Goal: Task Accomplishment & Management: Manage account settings

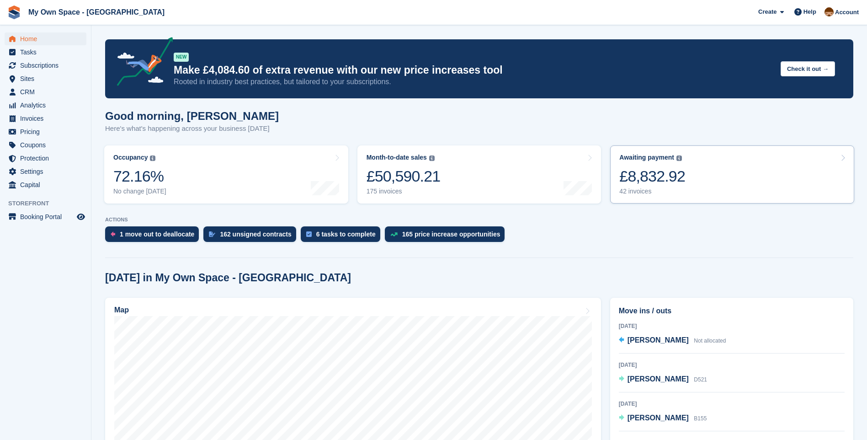
click at [630, 191] on div "42 invoices" at bounding box center [652, 191] width 66 height 8
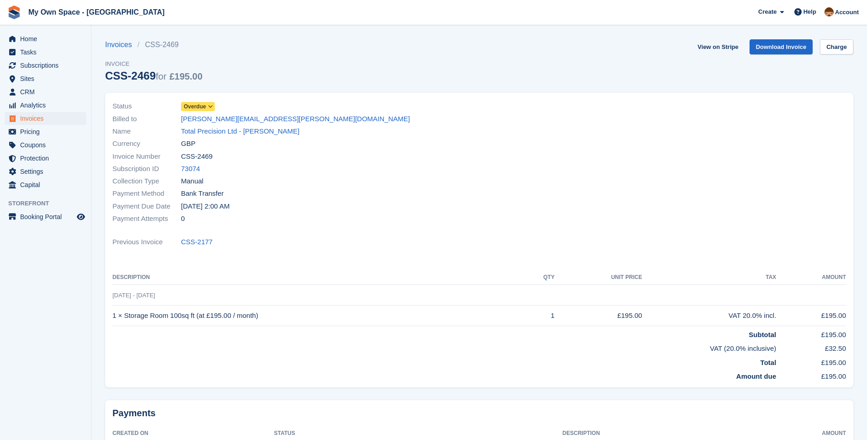
click at [208, 107] on icon at bounding box center [210, 106] width 5 height 5
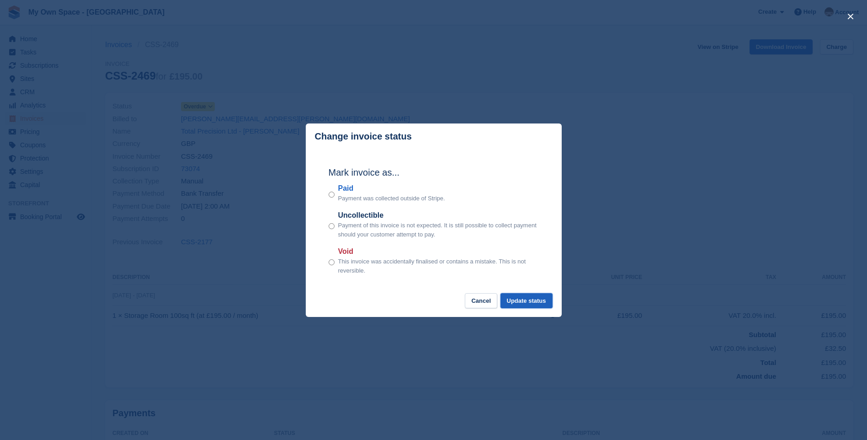
click at [528, 304] on button "Update status" at bounding box center [527, 300] width 52 height 15
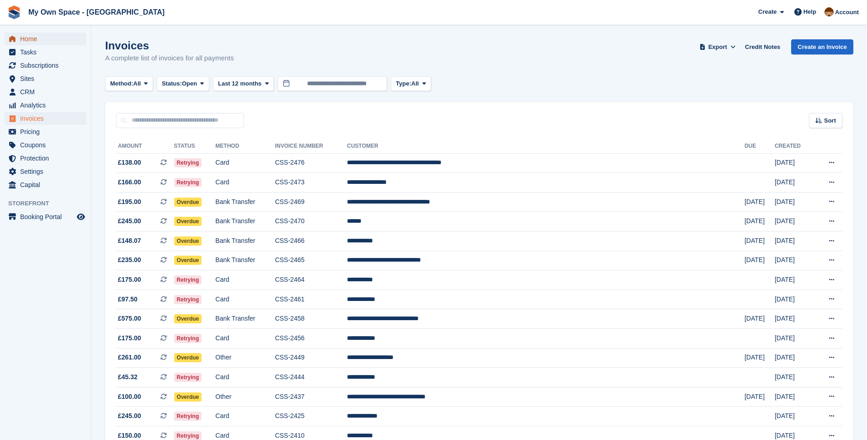
click at [32, 43] on span "Home" at bounding box center [47, 38] width 55 height 13
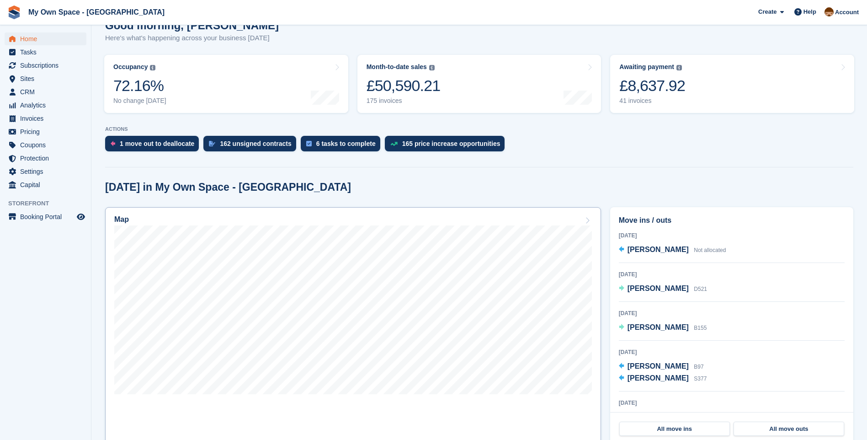
scroll to position [91, 0]
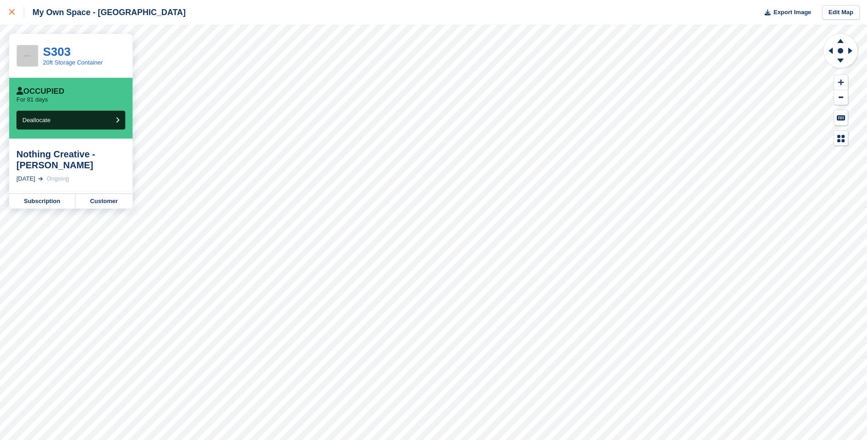
click at [10, 14] on icon at bounding box center [11, 11] width 5 height 5
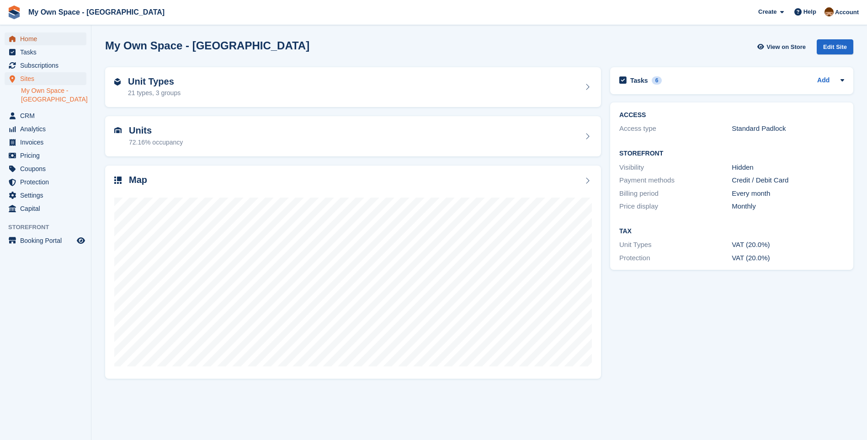
click at [54, 41] on span "Home" at bounding box center [47, 38] width 55 height 13
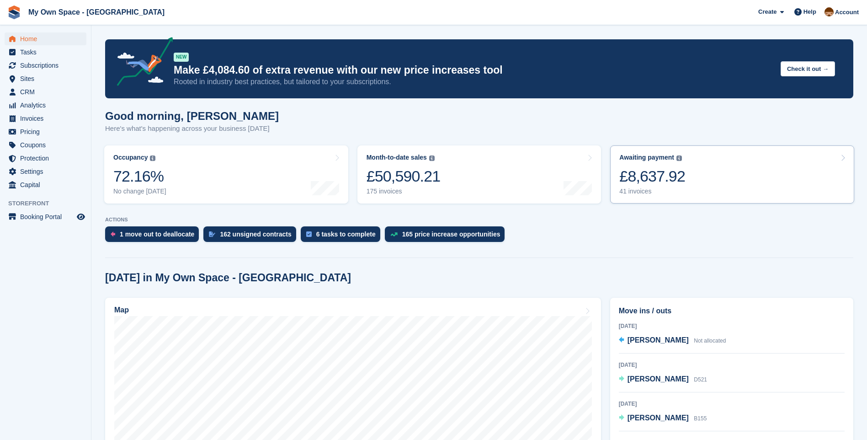
click at [636, 192] on div "41 invoices" at bounding box center [652, 191] width 66 height 8
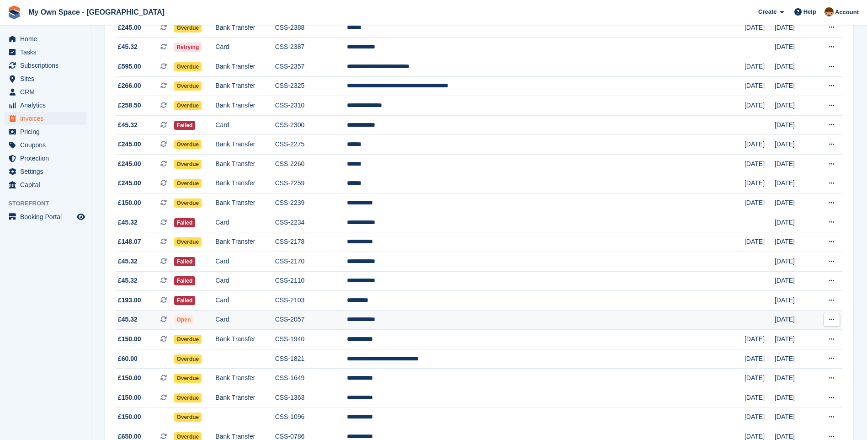
scroll to position [466, 0]
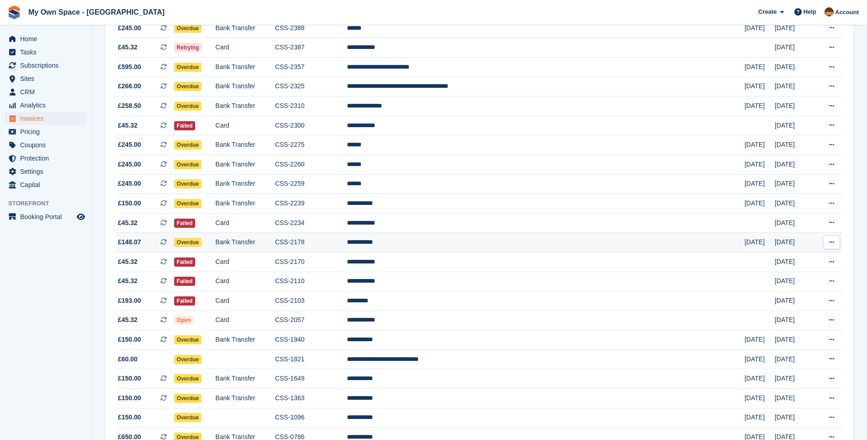
click at [216, 244] on td "Overdue" at bounding box center [195, 243] width 42 height 20
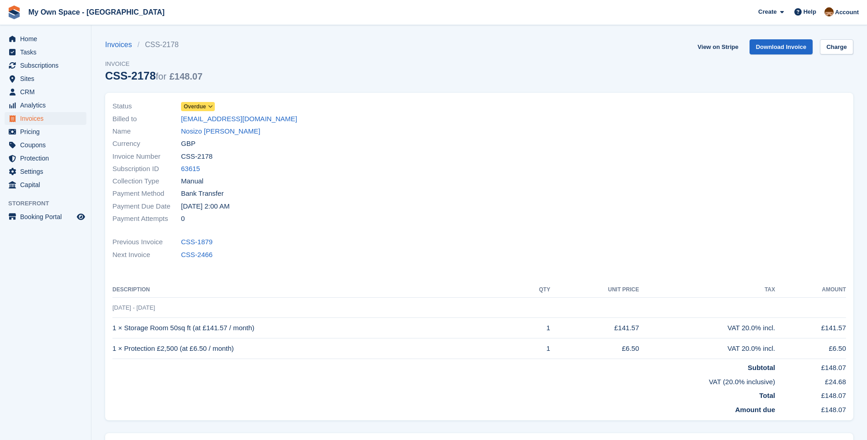
click at [200, 104] on span "Overdue" at bounding box center [195, 106] width 22 height 8
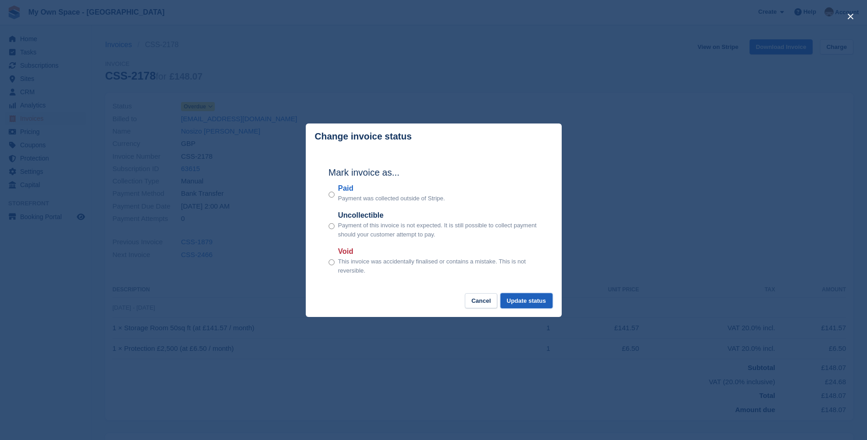
click at [537, 299] on button "Update status" at bounding box center [527, 300] width 52 height 15
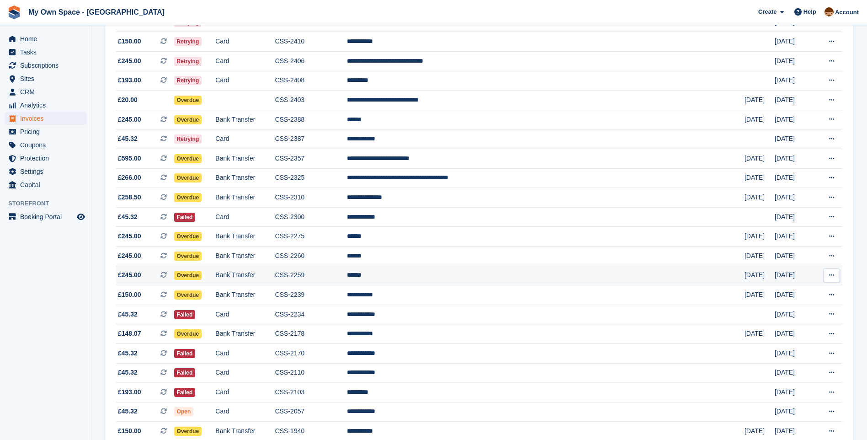
scroll to position [329, 0]
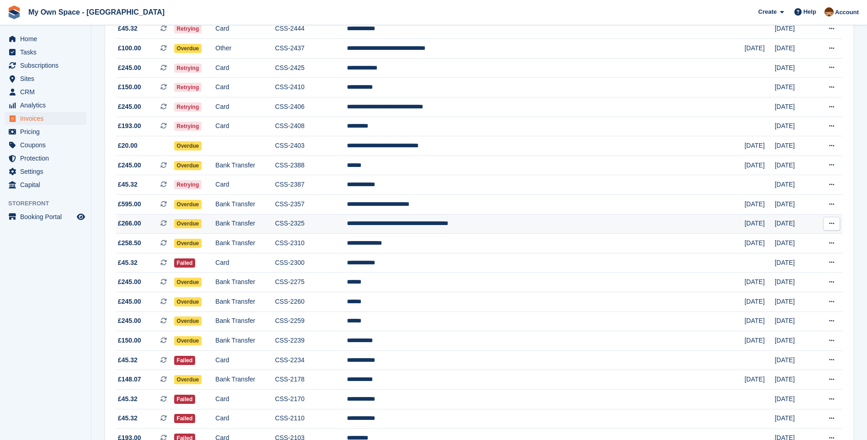
click at [202, 221] on span "Overdue" at bounding box center [188, 223] width 28 height 9
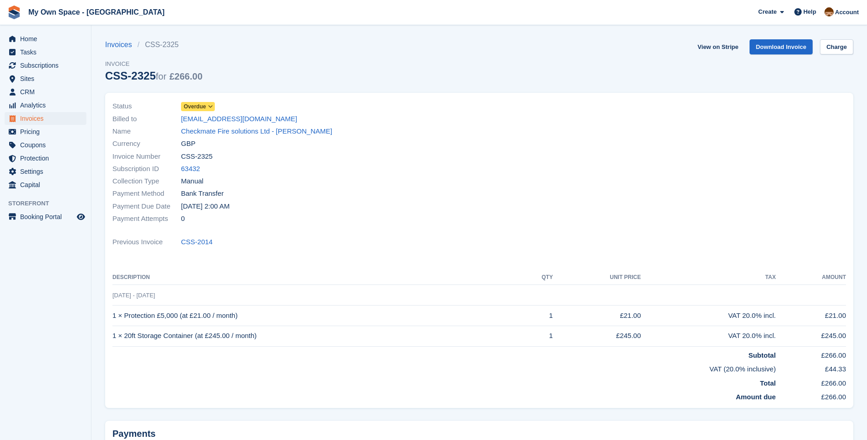
click at [210, 107] on icon at bounding box center [210, 106] width 5 height 5
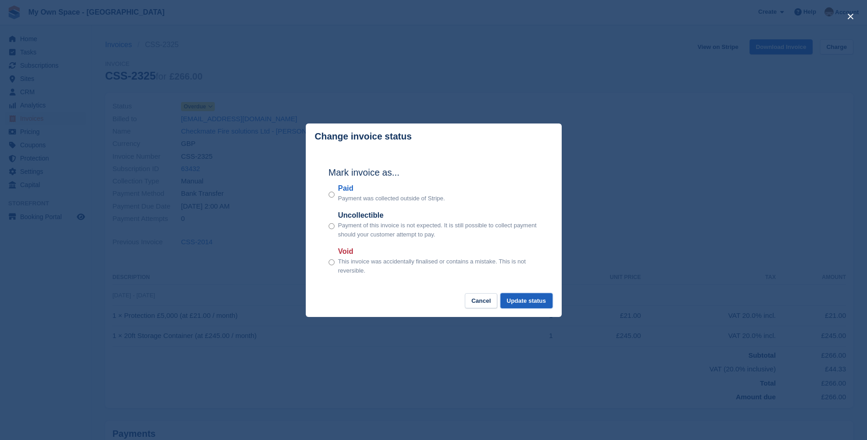
click at [531, 302] on button "Update status" at bounding box center [527, 300] width 52 height 15
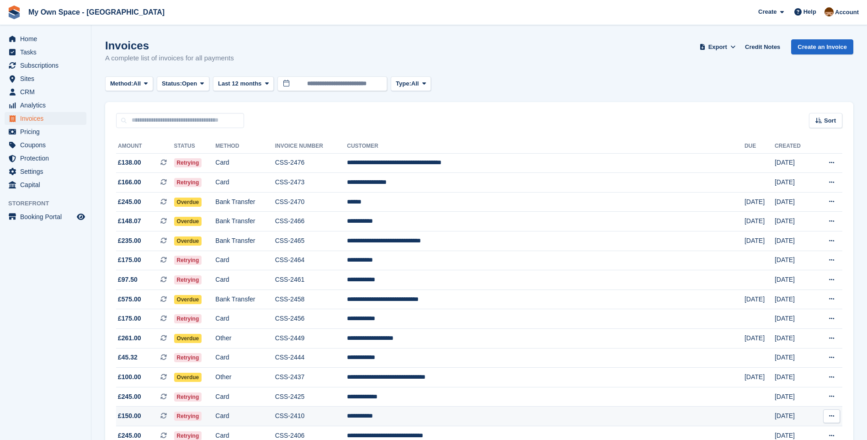
scroll to position [329, 0]
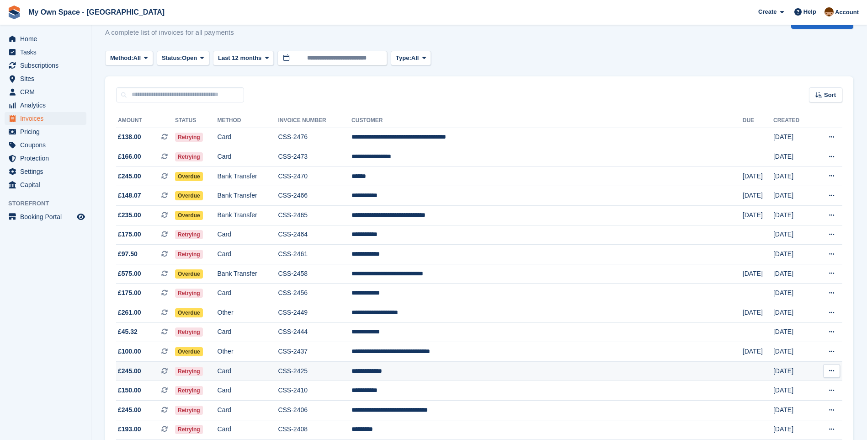
scroll to position [8, 0]
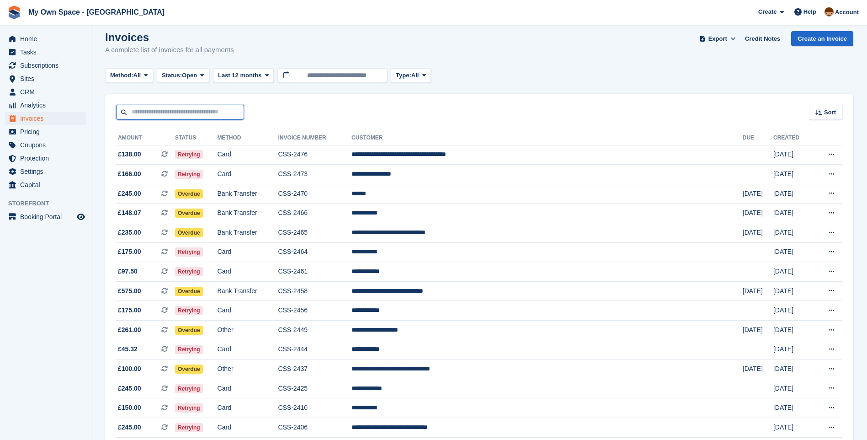
click at [156, 114] on input "text" at bounding box center [180, 112] width 128 height 15
type input "******"
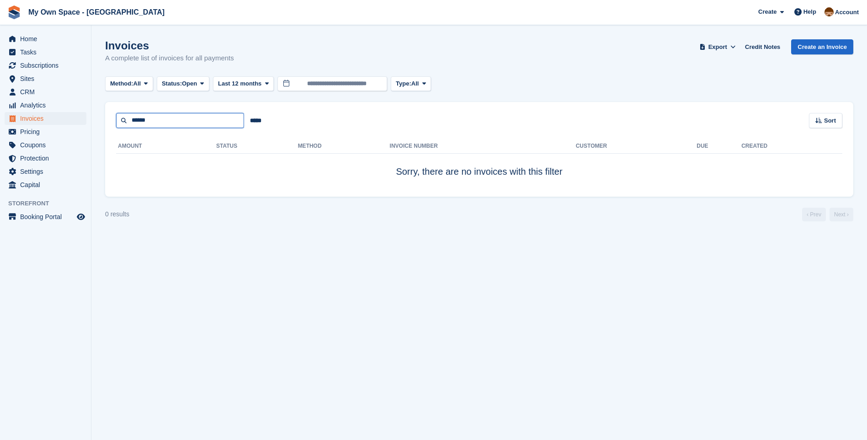
click at [179, 123] on input "******" at bounding box center [180, 120] width 128 height 15
type input "*"
type input "*****"
click at [21, 40] on span "Home" at bounding box center [47, 38] width 55 height 13
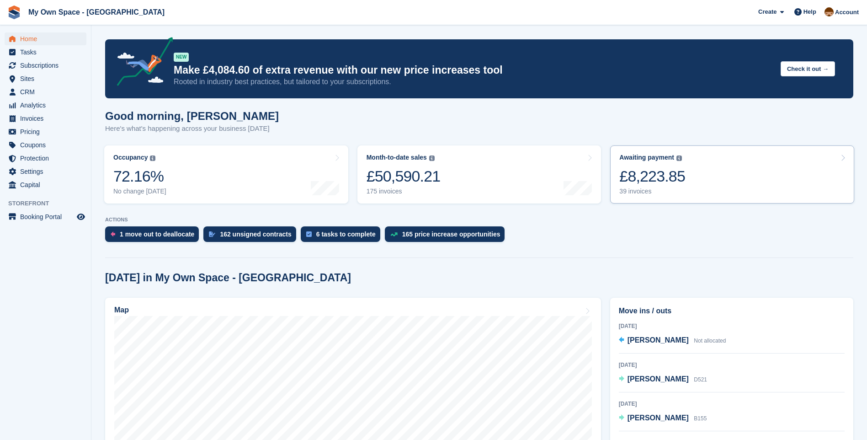
click at [635, 193] on div "39 invoices" at bounding box center [652, 191] width 66 height 8
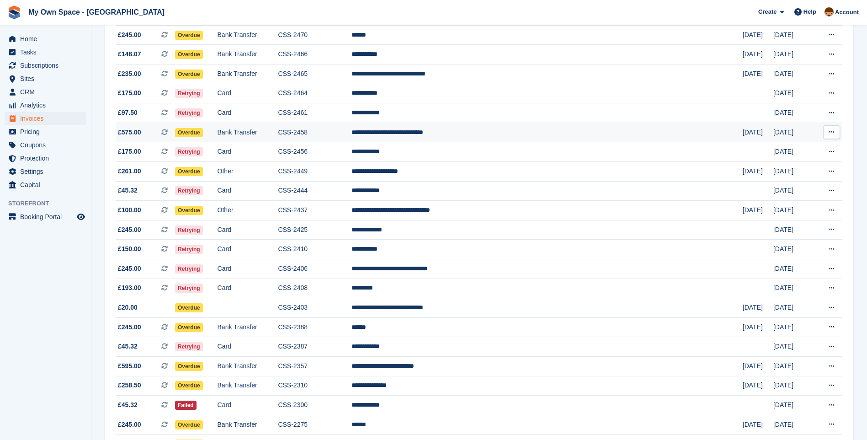
scroll to position [183, 0]
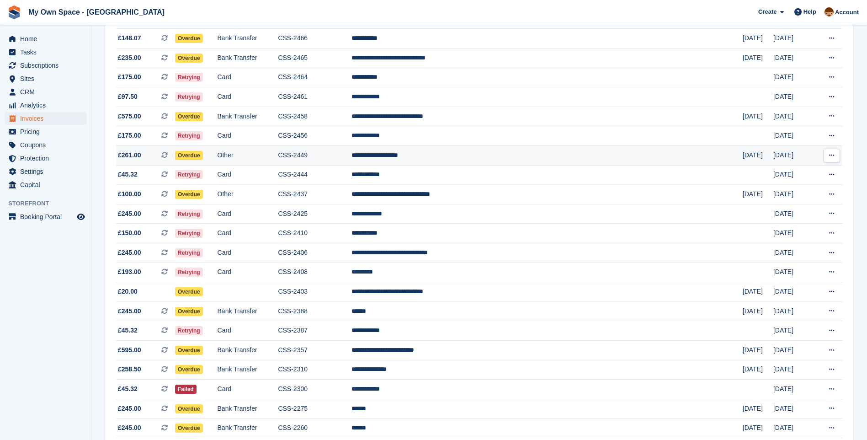
click at [352, 155] on td "CSS-2449" at bounding box center [315, 156] width 74 height 20
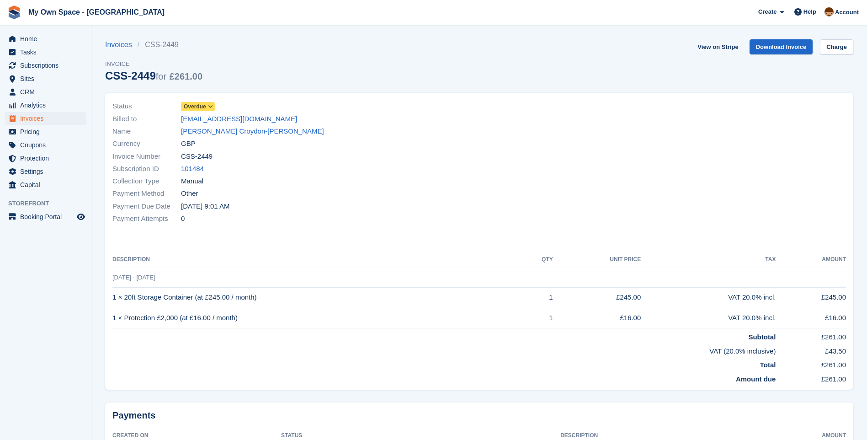
click at [210, 109] on icon at bounding box center [210, 106] width 5 height 5
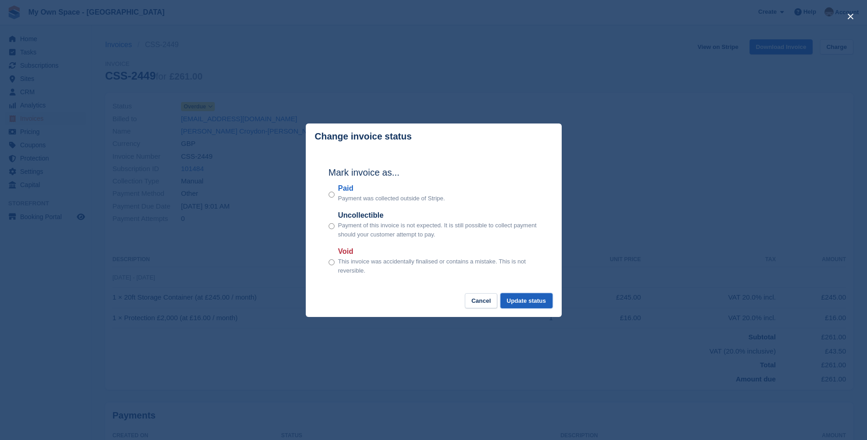
click at [535, 304] on button "Update status" at bounding box center [527, 300] width 52 height 15
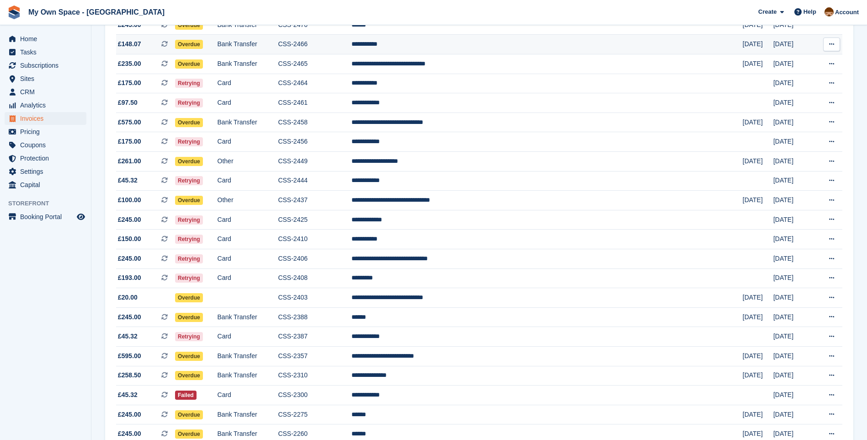
scroll to position [183, 0]
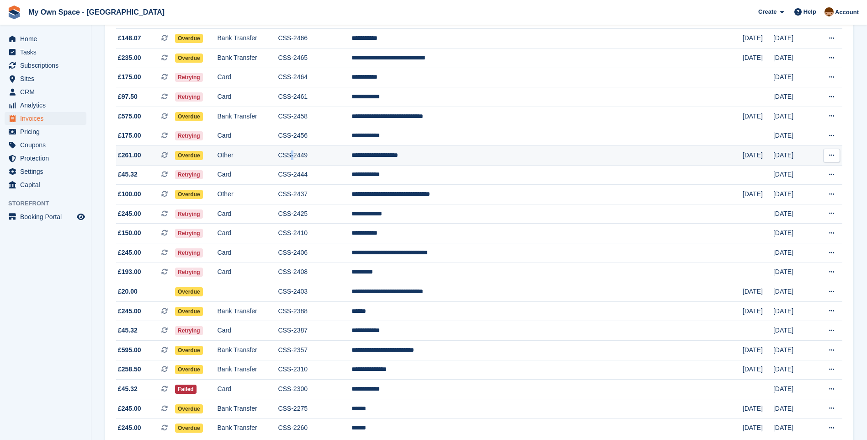
click at [345, 155] on td "CSS-2449" at bounding box center [315, 156] width 74 height 20
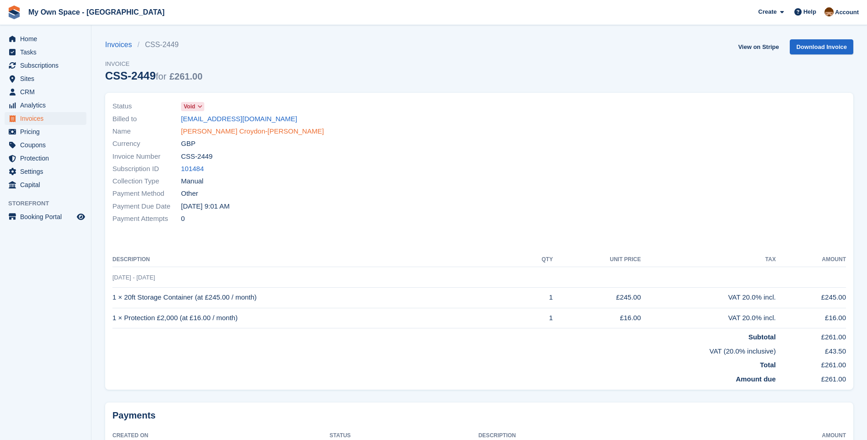
click at [224, 132] on link "[PERSON_NAME] Croydon-[PERSON_NAME]" at bounding box center [252, 131] width 143 height 11
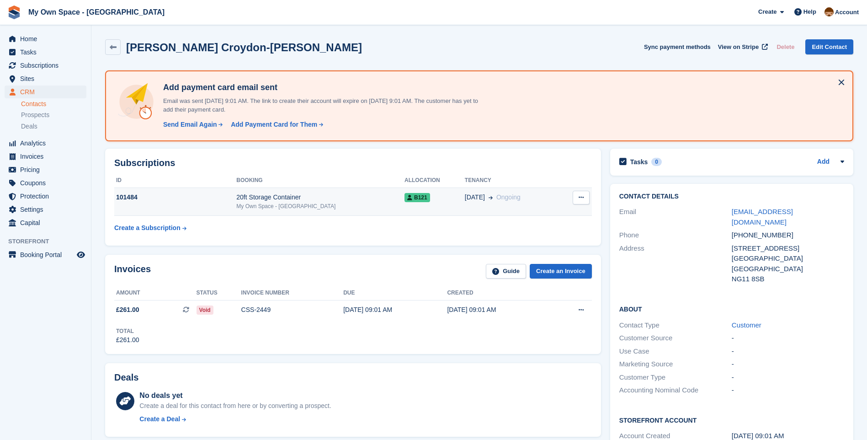
click at [581, 198] on icon at bounding box center [581, 197] width 5 height 6
click at [546, 218] on p "Cancel subscription" at bounding box center [546, 215] width 80 height 12
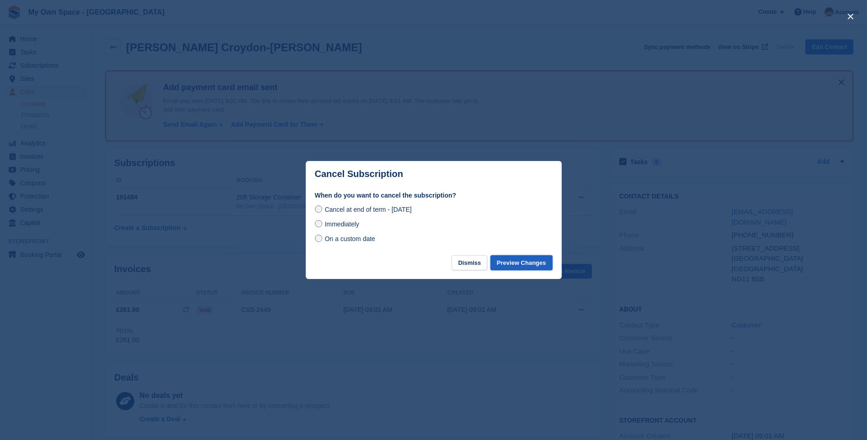
click at [516, 262] on button "Preview Changes" at bounding box center [522, 262] width 62 height 15
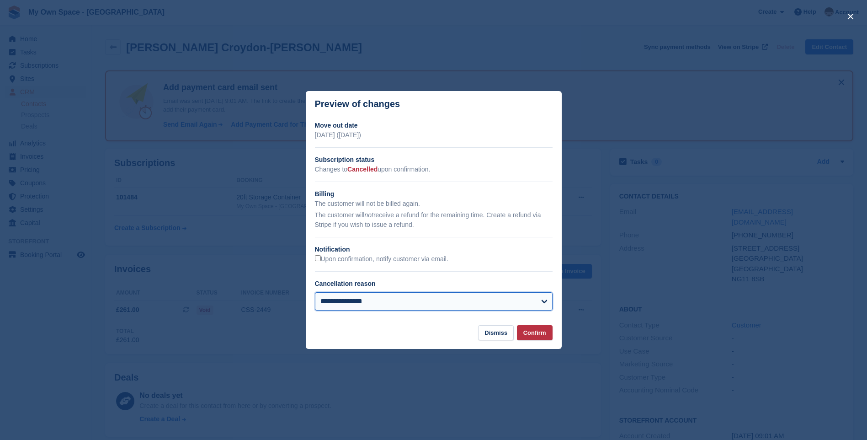
click at [523, 306] on select "**********" at bounding box center [434, 301] width 238 height 18
select select "*******"
click at [315, 293] on select "**********" at bounding box center [434, 301] width 238 height 18
click at [538, 332] on button "Confirm" at bounding box center [535, 332] width 36 height 15
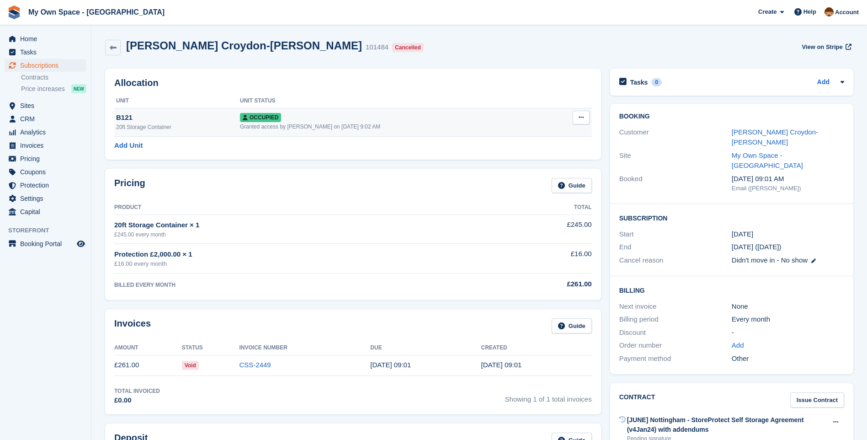
click at [585, 119] on button at bounding box center [581, 118] width 17 height 14
click at [528, 165] on p "Deallocate" at bounding box center [546, 167] width 80 height 12
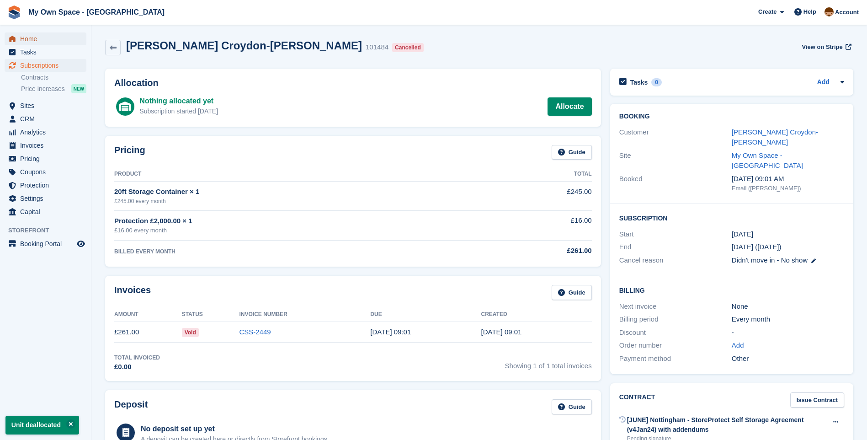
click at [33, 43] on span "Home" at bounding box center [47, 38] width 55 height 13
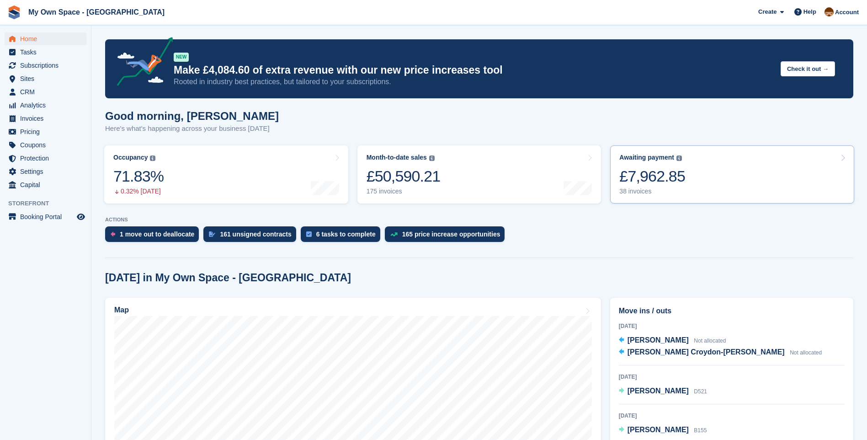
click at [638, 192] on div "38 invoices" at bounding box center [652, 191] width 66 height 8
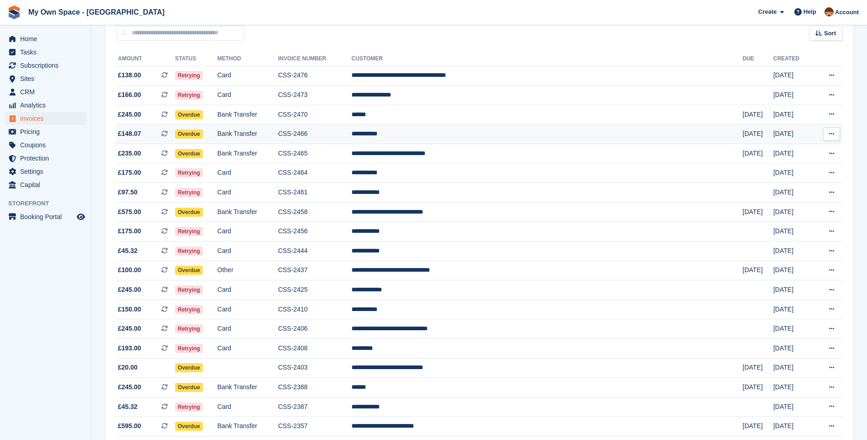
scroll to position [91, 0]
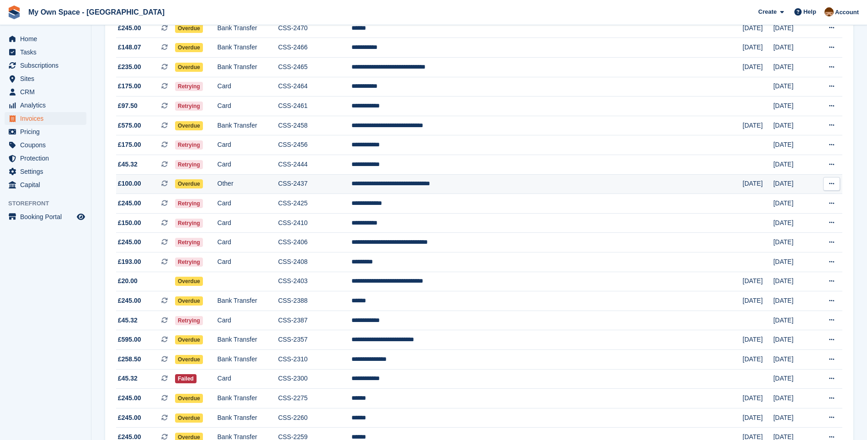
scroll to position [183, 0]
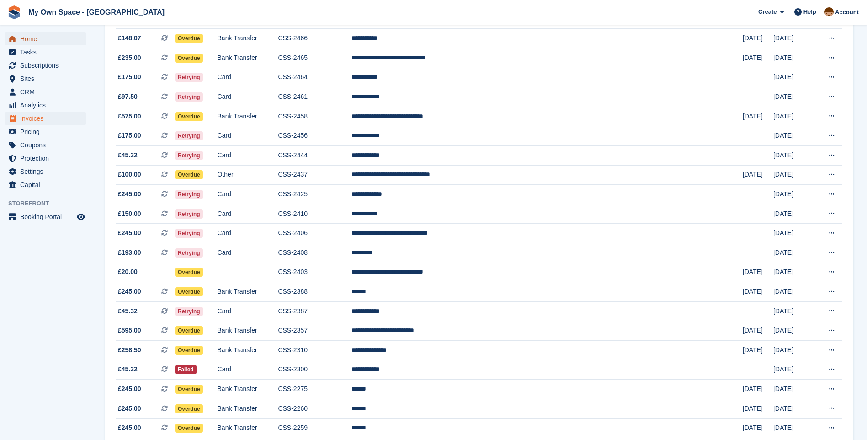
click at [35, 42] on span "Home" at bounding box center [47, 38] width 55 height 13
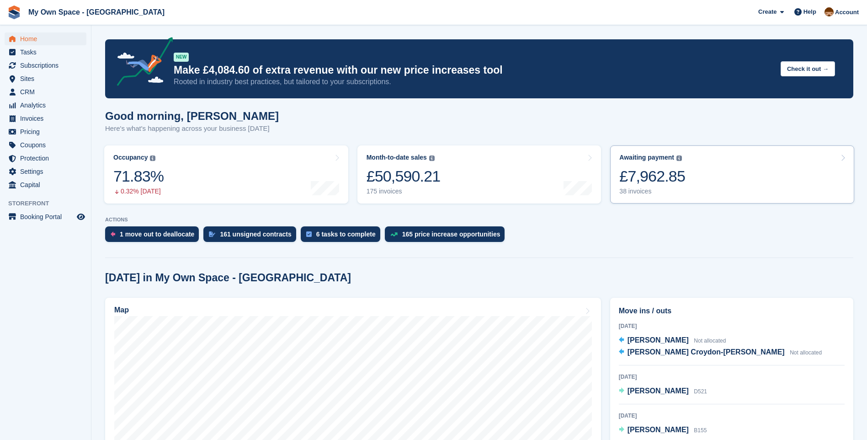
click at [628, 192] on div "38 invoices" at bounding box center [652, 191] width 66 height 8
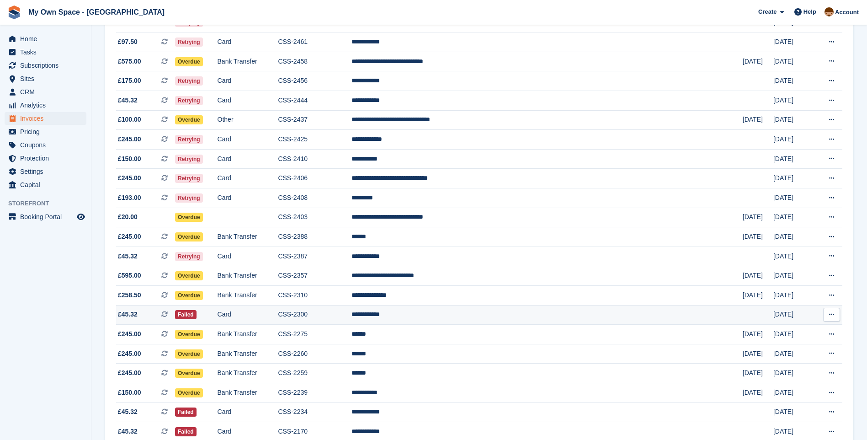
scroll to position [224, 0]
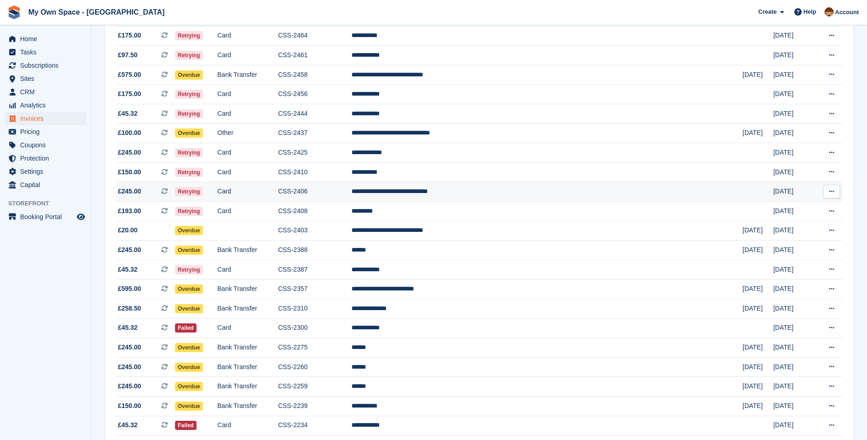
click at [339, 191] on td "CSS-2406" at bounding box center [315, 192] width 74 height 20
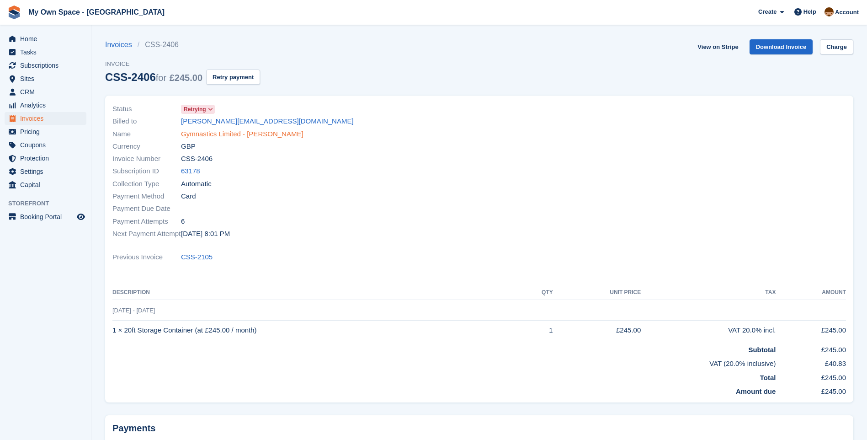
click at [217, 130] on link "Gymnastics Limited - [PERSON_NAME]" at bounding box center [242, 134] width 123 height 11
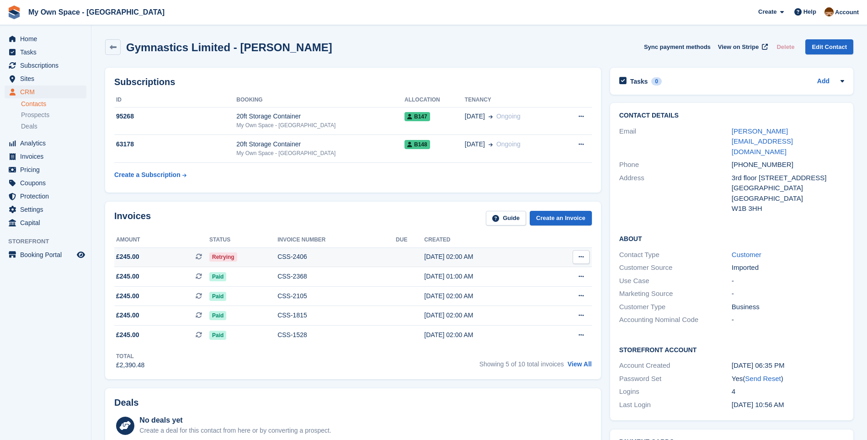
click at [295, 254] on div "CSS-2406" at bounding box center [337, 257] width 118 height 10
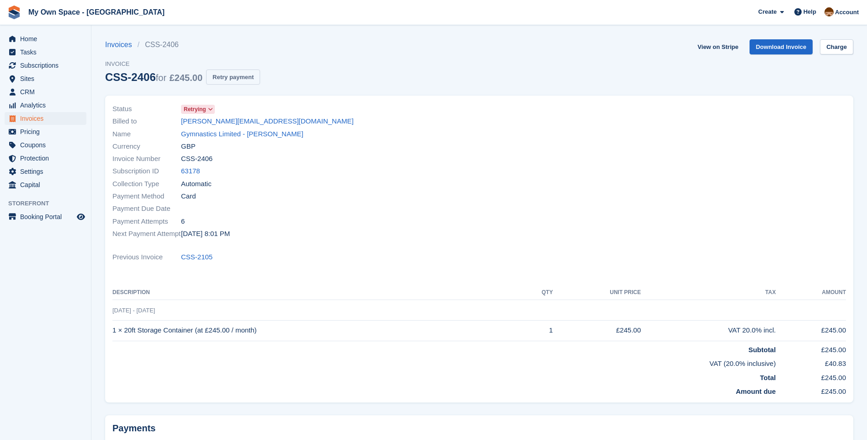
click at [236, 80] on button "Retry payment" at bounding box center [233, 76] width 54 height 15
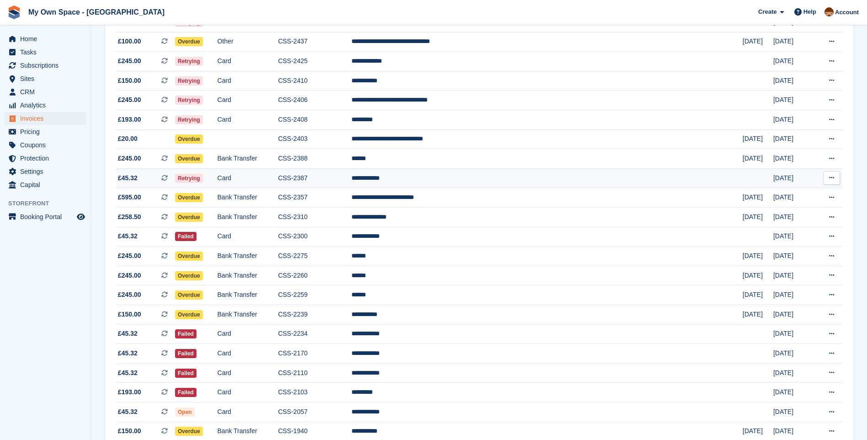
scroll to position [362, 0]
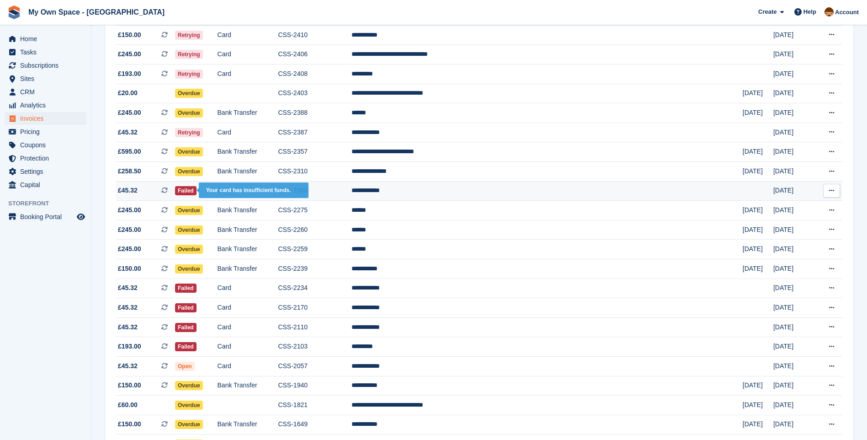
click at [197, 193] on span "Failed" at bounding box center [185, 190] width 21 height 9
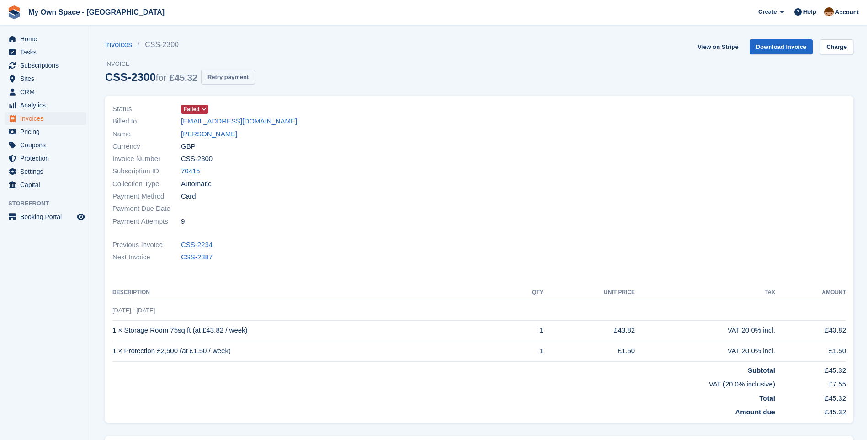
click at [242, 74] on button "Retry payment" at bounding box center [228, 76] width 54 height 15
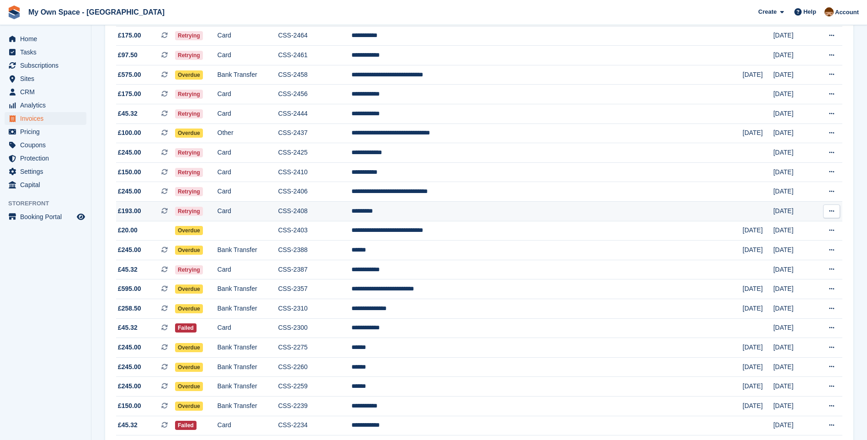
scroll to position [179, 0]
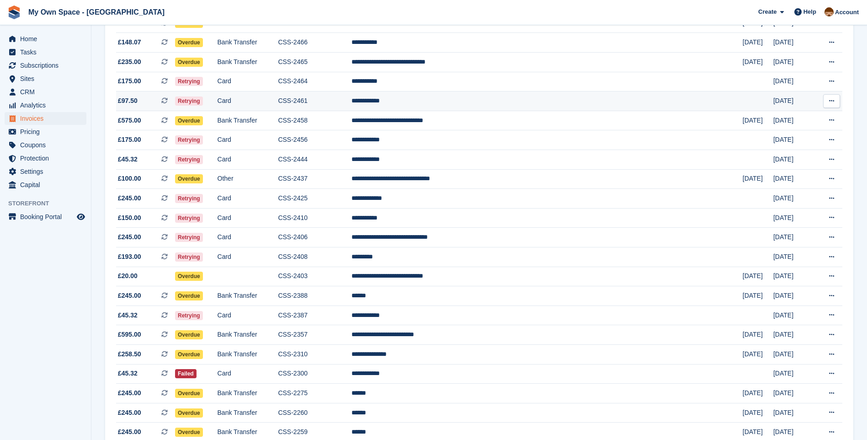
click at [264, 100] on td "Card" at bounding box center [248, 101] width 61 height 20
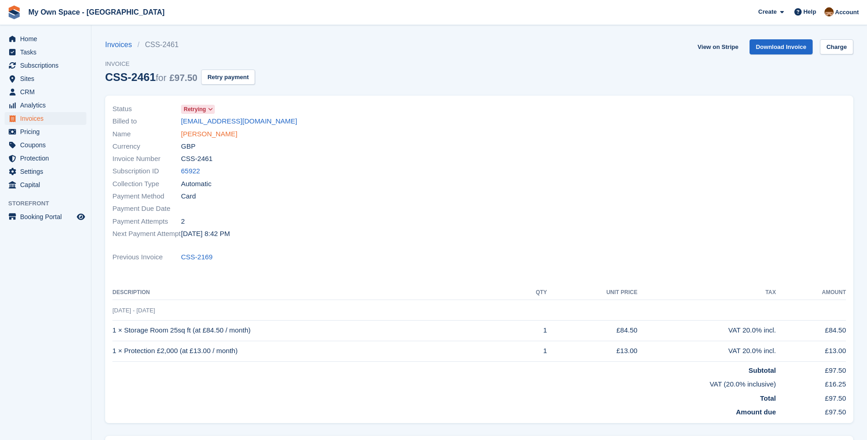
click at [215, 132] on link "James Colton" at bounding box center [209, 134] width 56 height 11
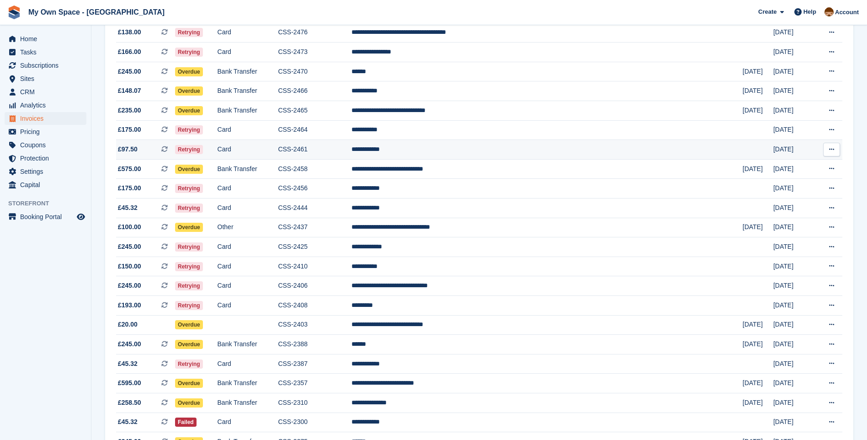
scroll to position [87, 0]
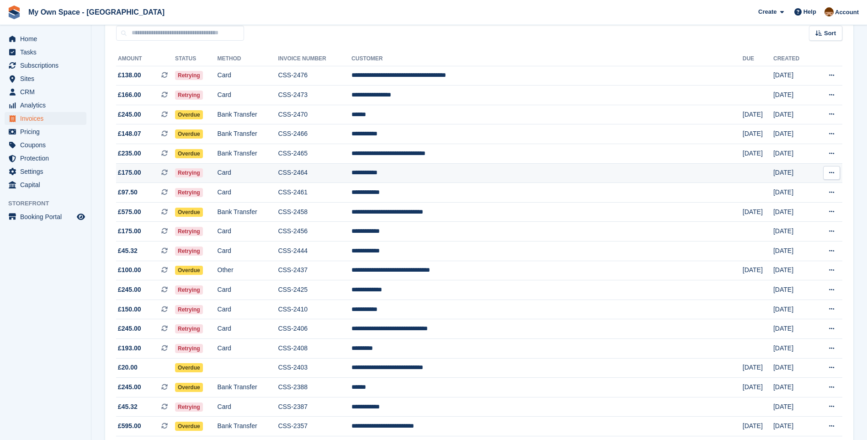
click at [352, 173] on td "CSS-2464" at bounding box center [315, 173] width 74 height 20
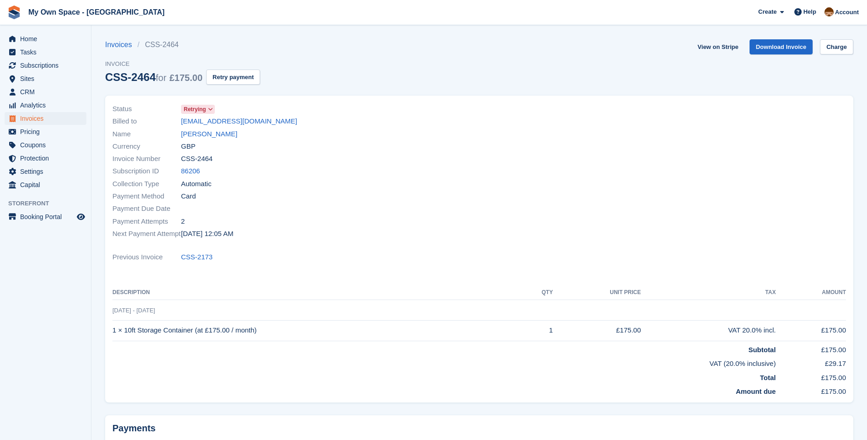
scroll to position [90, 0]
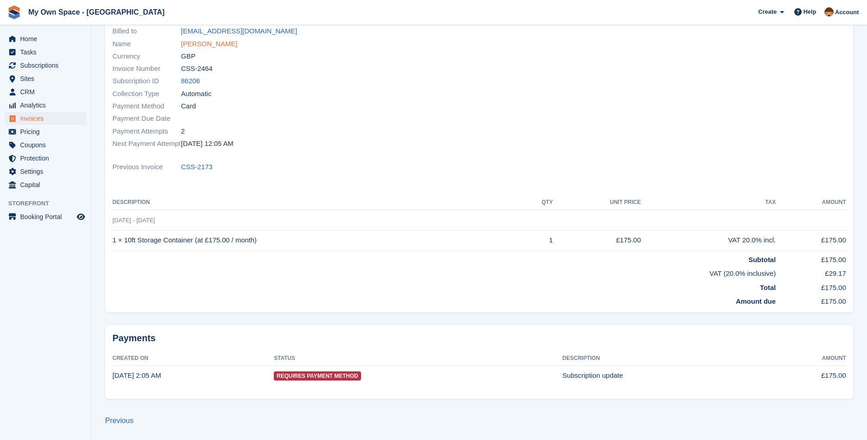
click at [201, 43] on link "Kevin Croft" at bounding box center [209, 44] width 56 height 11
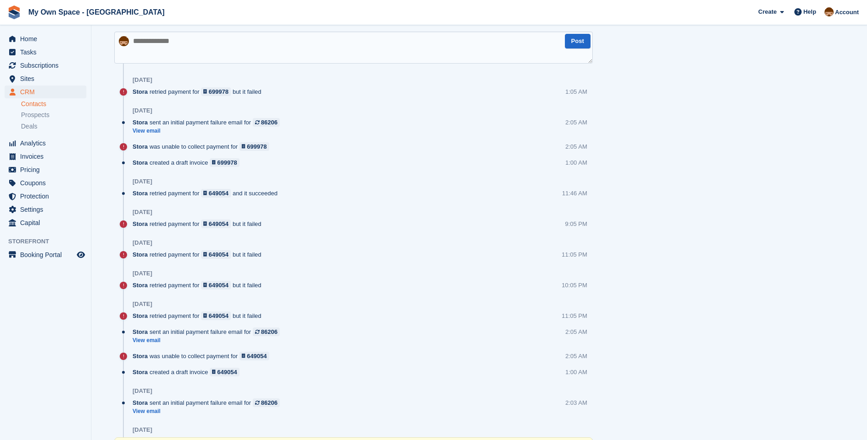
scroll to position [732, 0]
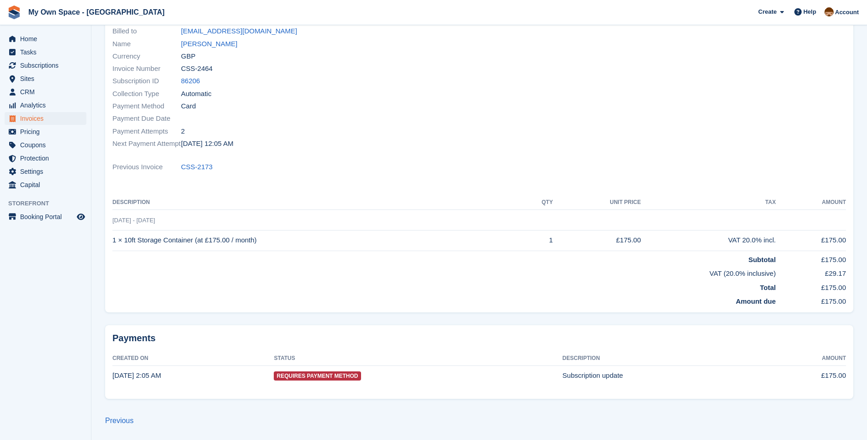
scroll to position [90, 0]
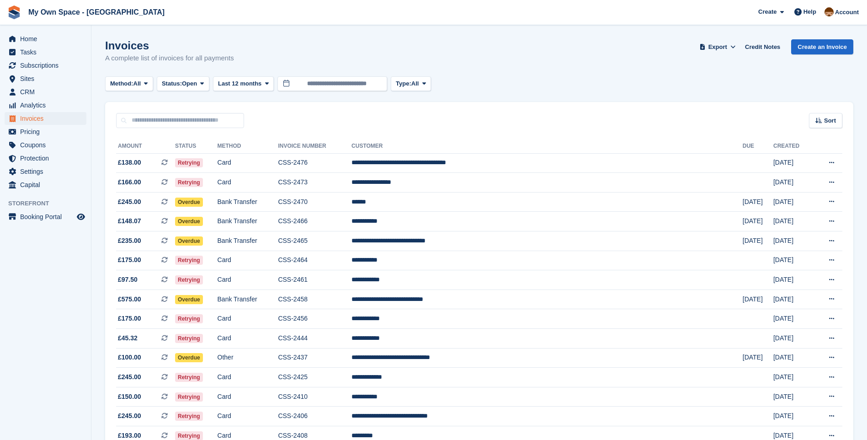
click at [166, 112] on div "Sort Sort by Date created Created (oldest first) Created (newest first)" at bounding box center [479, 115] width 748 height 26
click at [165, 116] on input "text" at bounding box center [180, 120] width 128 height 15
type input "******"
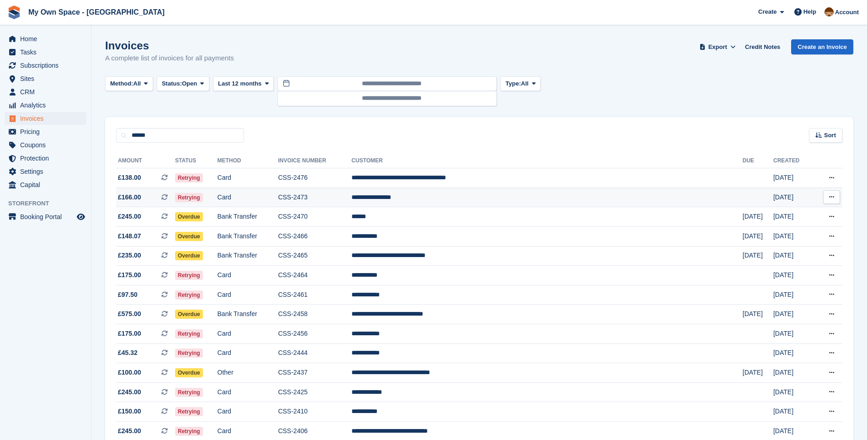
click at [347, 198] on td "CSS-2473" at bounding box center [315, 197] width 74 height 20
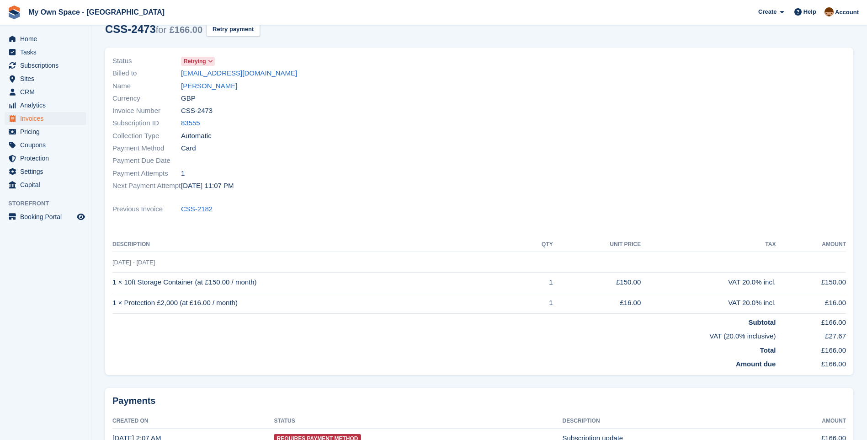
scroll to position [91, 0]
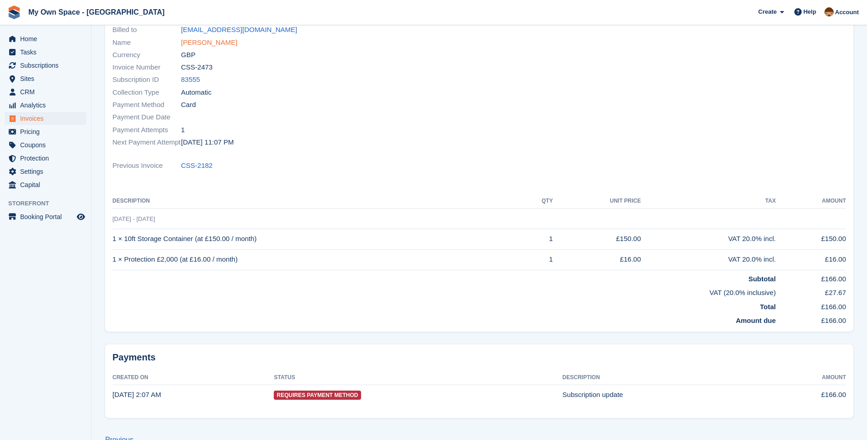
click at [199, 45] on link "[PERSON_NAME]" at bounding box center [209, 42] width 56 height 11
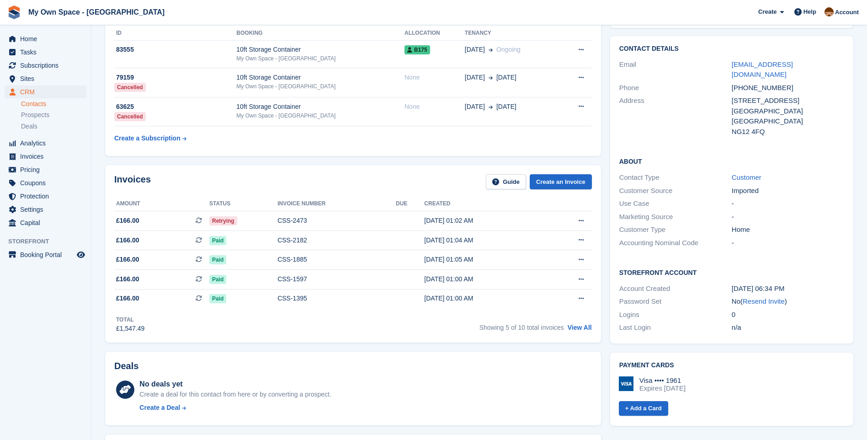
scroll to position [60, 0]
